Goal: Information Seeking & Learning: Compare options

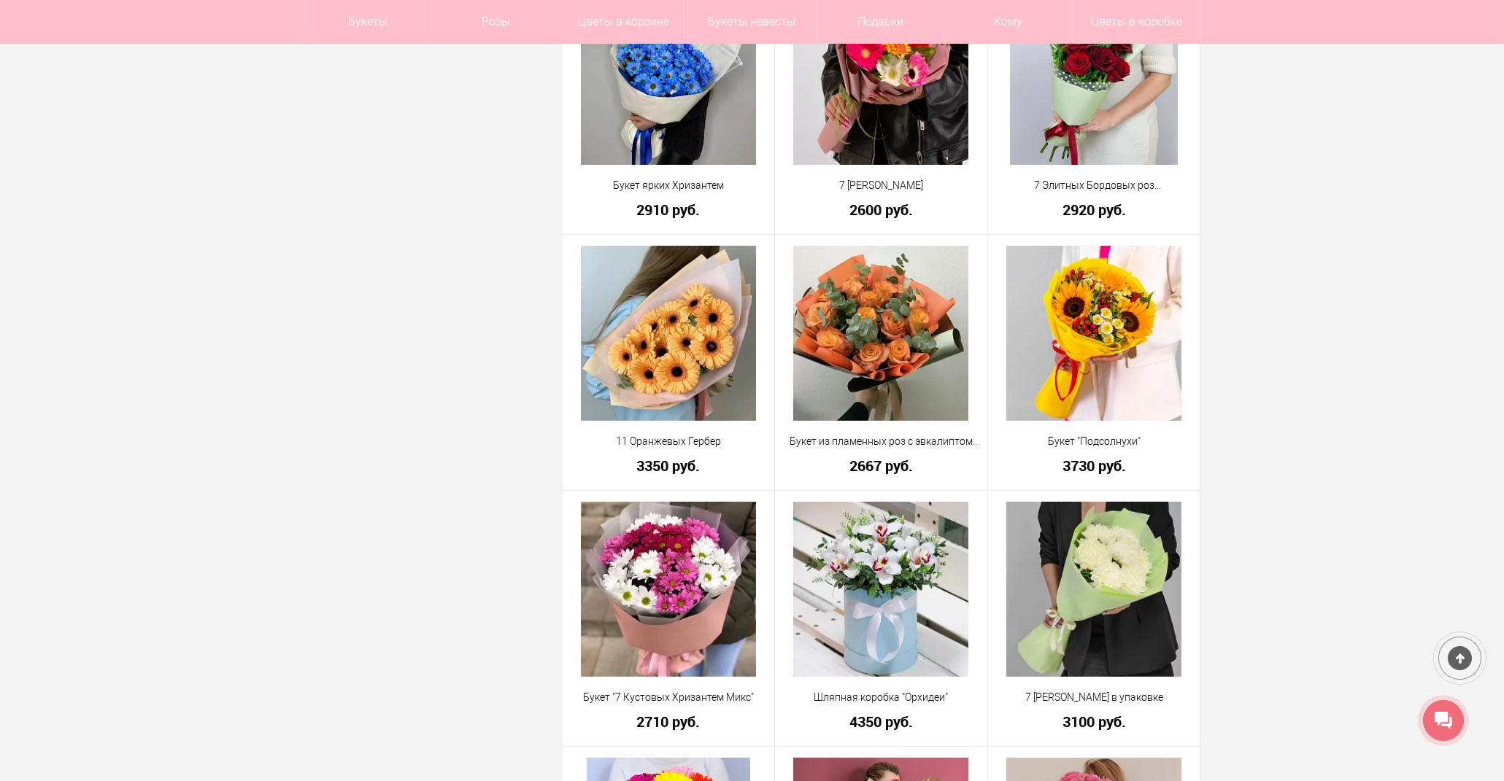
scroll to position [1054, 0]
